Goal: Task Accomplishment & Management: Complete application form

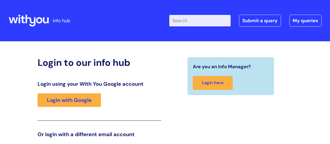
scroll to position [80, 0]
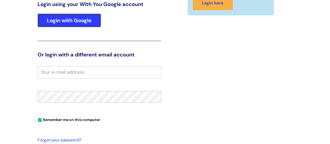
click at [93, 20] on link "Login with Google" at bounding box center [69, 21] width 63 height 14
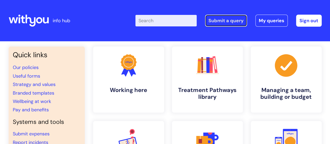
click at [221, 22] on link "Submit a query" at bounding box center [226, 21] width 42 height 12
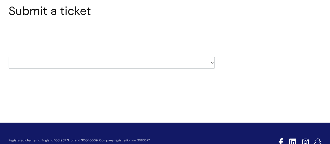
scroll to position [44, 0]
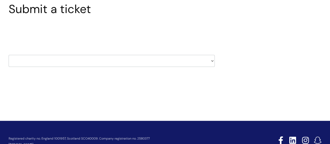
click at [190, 53] on div "HR / People IT and Support Clinical Drug Alerts Finance Accounts Data Support T…" at bounding box center [112, 54] width 206 height 25
click at [192, 58] on select "HR / People IT and Support Clinical Drug Alerts Finance Accounts Data Support T…" at bounding box center [112, 61] width 206 height 12
select select "finance_accounts"
click at [9, 55] on select "HR / People IT and Support Clinical Drug Alerts Finance Accounts Data Support T…" at bounding box center [112, 61] width 206 height 12
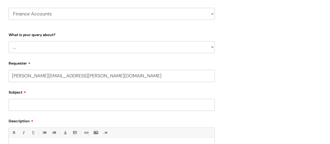
scroll to position [94, 0]
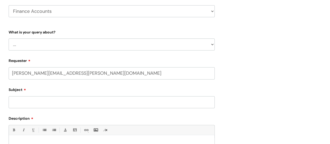
click at [102, 43] on select "... Finance Systems Finance Requests (inc. Expenses) Invoices Research" at bounding box center [112, 44] width 206 height 12
select select "Finance Requests (inc. Expenses)"
click at [9, 38] on select "... Finance Systems Finance Requests (inc. Expenses) Invoices Research" at bounding box center [112, 44] width 206 height 12
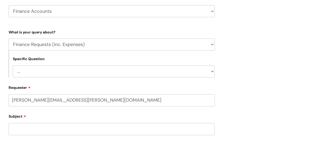
click at [57, 79] on form "Type Of Request ... Accounts (Finance) Alerts! (For clinical team) Data Protect…" at bounding box center [112, 135] width 206 height 215
click at [54, 74] on select "... Budgets Expenses Getting Edits/Revisions New Supplier Purchase cards/ Petty…" at bounding box center [114, 71] width 202 height 12
select select "Expenses"
click at [13, 65] on select "... Budgets Expenses Getting Edits/Revisions New Supplier Purchase cards/ Petty…" at bounding box center [114, 71] width 202 height 12
click at [45, 133] on input "Subject" at bounding box center [112, 129] width 206 height 12
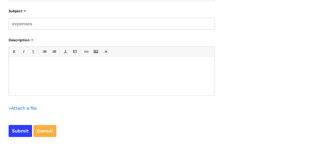
scroll to position [201, 0]
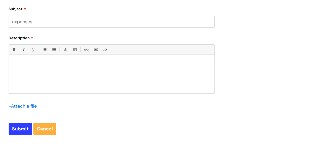
type input "expenses"
click at [25, 65] on p at bounding box center [112, 63] width 198 height 5
